Goal: Find specific page/section: Find specific page/section

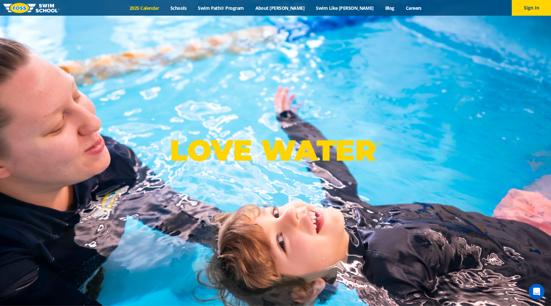
click at [165, 7] on link "2025 Calendar" at bounding box center [144, 8] width 41 height 6
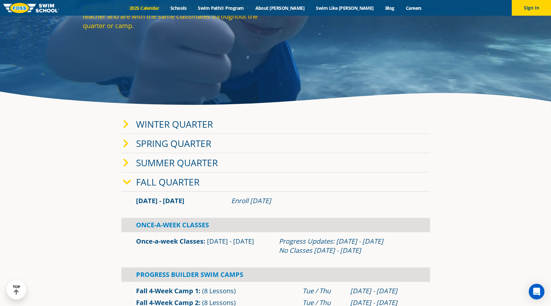
scroll to position [163, 0]
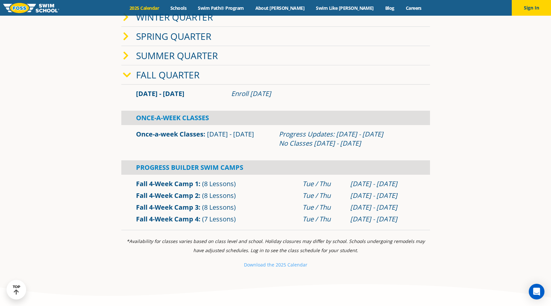
scroll to position [262, 0]
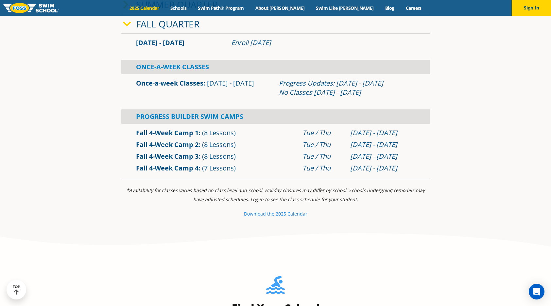
click at [281, 213] on small "e 2025 Calendar" at bounding box center [290, 214] width 36 height 6
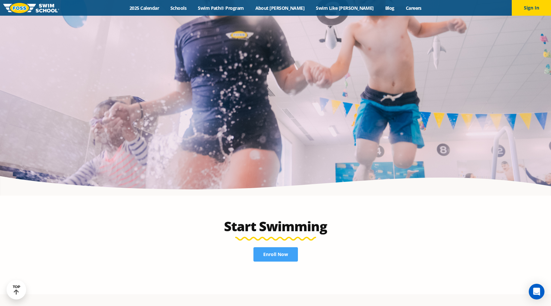
scroll to position [1504, 0]
